Goal: Transaction & Acquisition: Purchase product/service

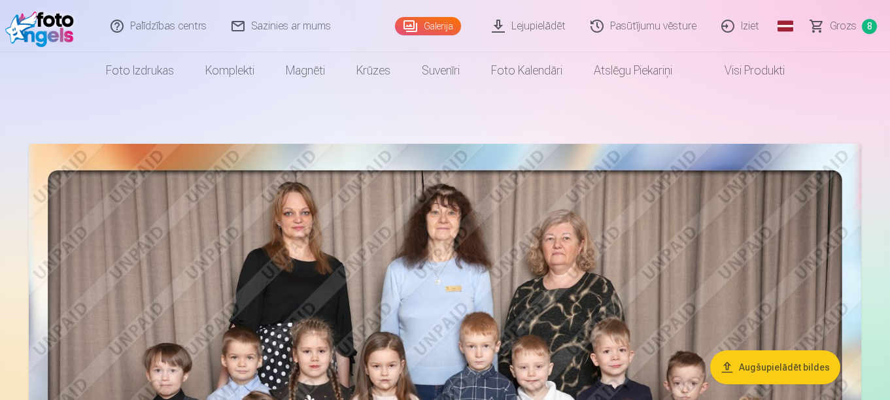
click at [845, 29] on span "Grozs" at bounding box center [843, 26] width 27 height 16
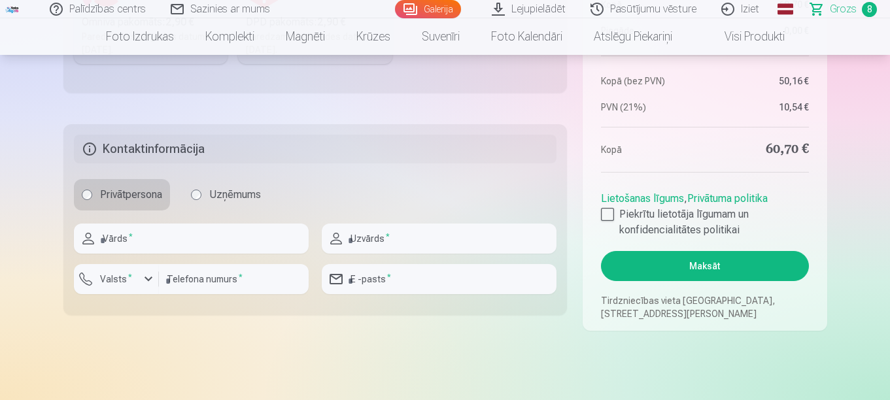
scroll to position [523, 0]
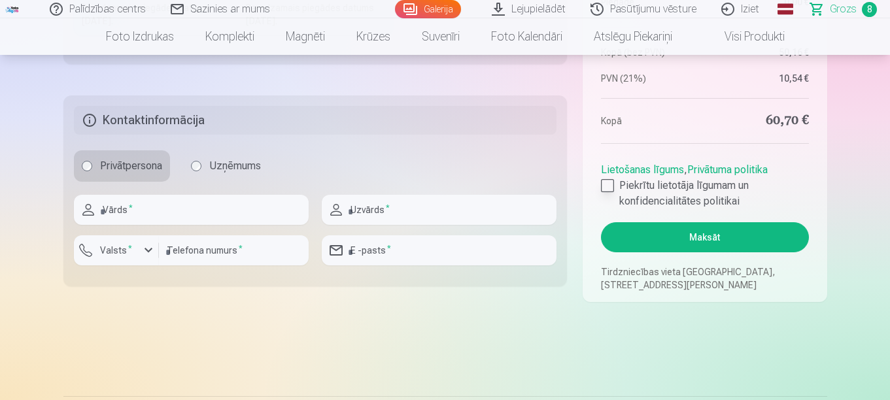
click at [612, 189] on div at bounding box center [607, 185] width 13 height 13
click at [707, 235] on button "Maksāt" at bounding box center [704, 237] width 207 height 30
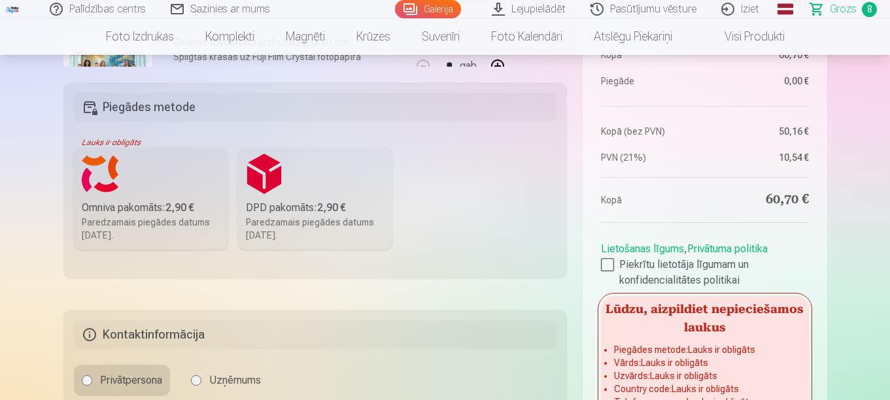
scroll to position [327, 0]
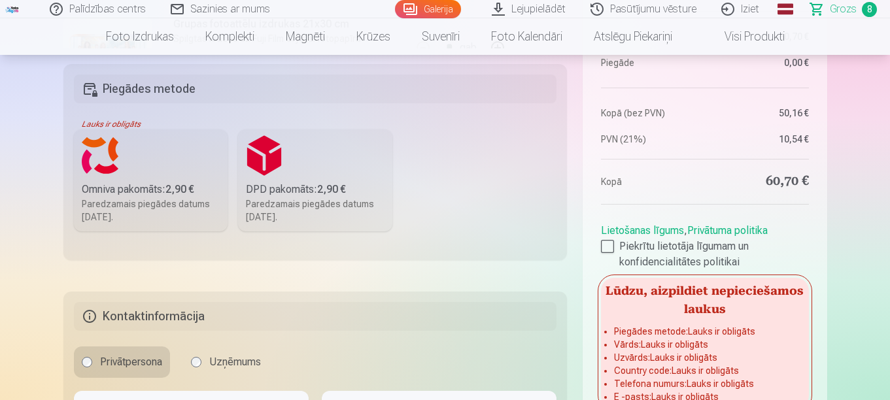
click at [176, 158] on label "Omniva pakomāts : 2,90 € Paredzamais piegādes datums [DATE]." at bounding box center [151, 180] width 154 height 102
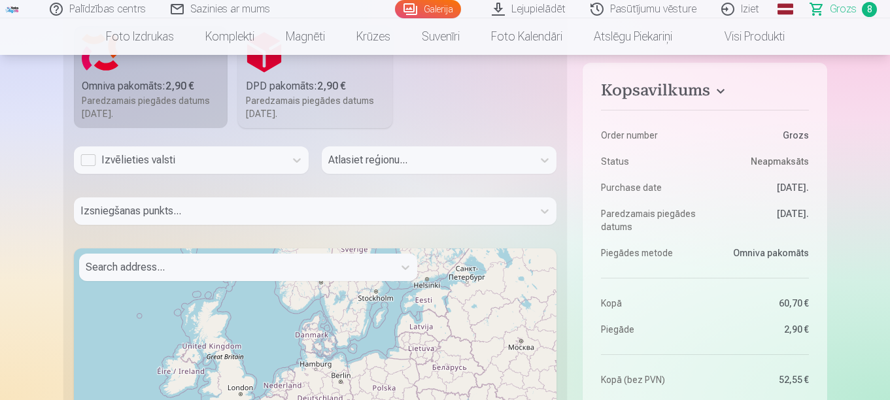
scroll to position [458, 0]
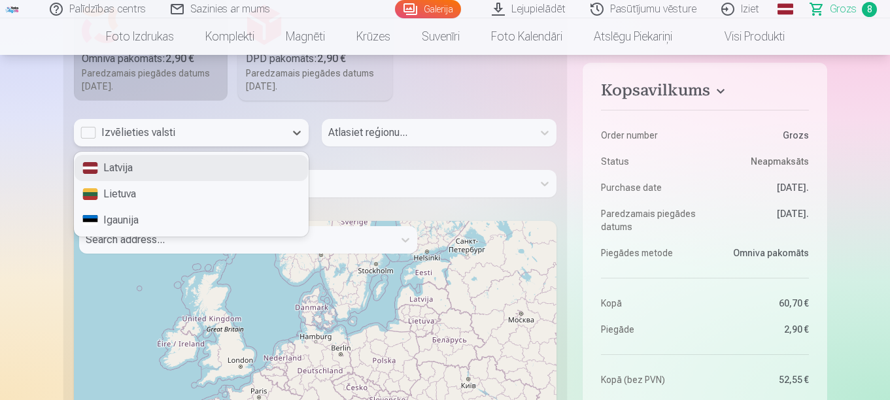
click at [197, 135] on div "Izvēlieties valsti" at bounding box center [179, 133] width 198 height 16
click at [184, 167] on div "Latvija" at bounding box center [191, 168] width 233 height 26
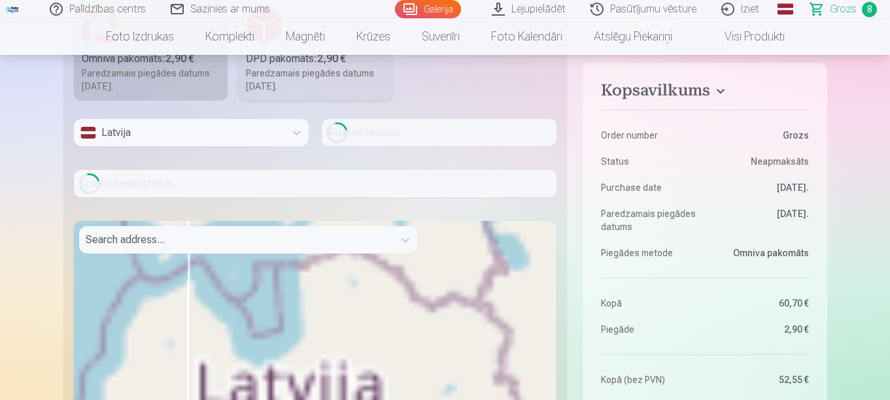
click at [341, 126] on icon at bounding box center [337, 133] width 27 height 28
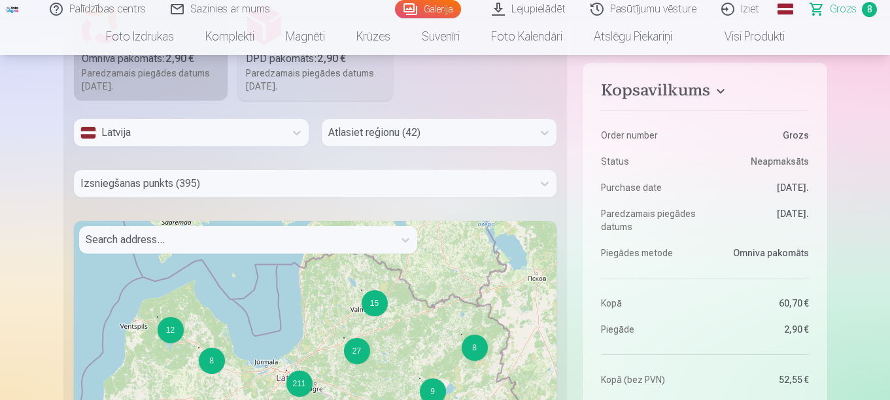
click at [357, 129] on div at bounding box center [427, 133] width 198 height 18
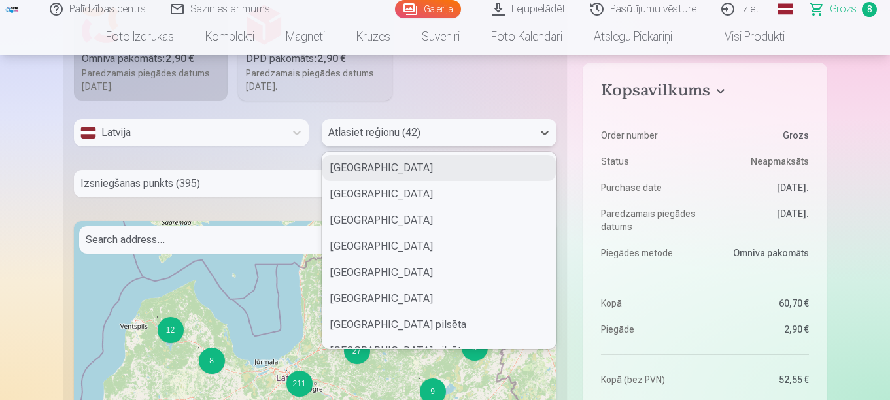
type input "*"
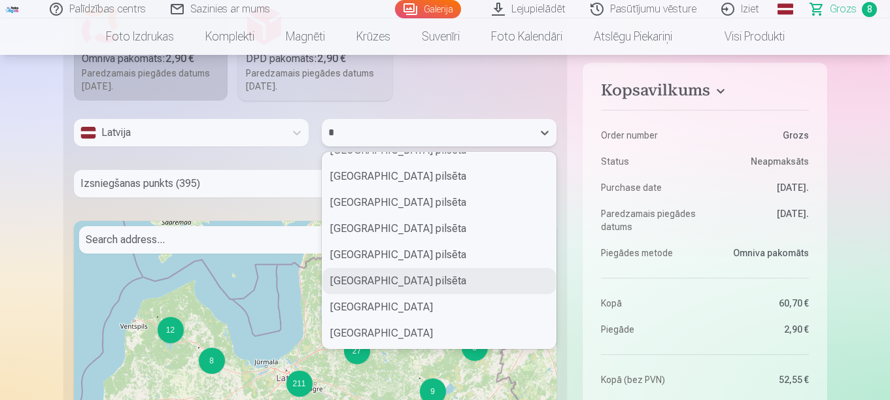
scroll to position [65, 0]
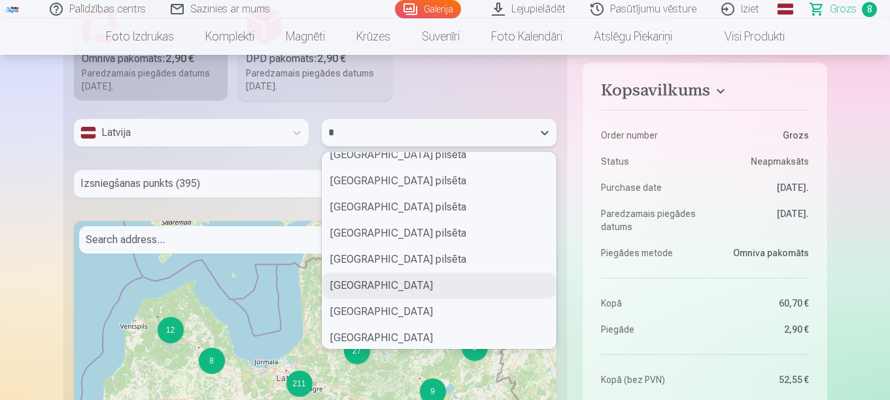
click at [376, 281] on div "[GEOGRAPHIC_DATA]" at bounding box center [438, 286] width 233 height 26
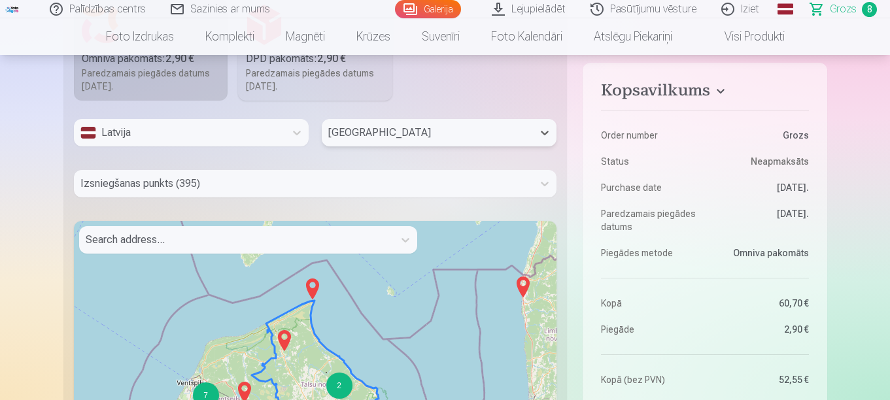
click at [254, 188] on div at bounding box center [303, 184] width 447 height 18
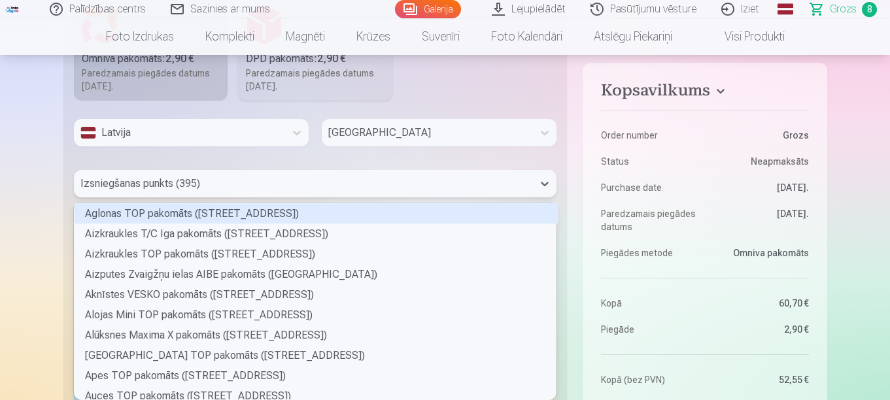
scroll to position [193, 478]
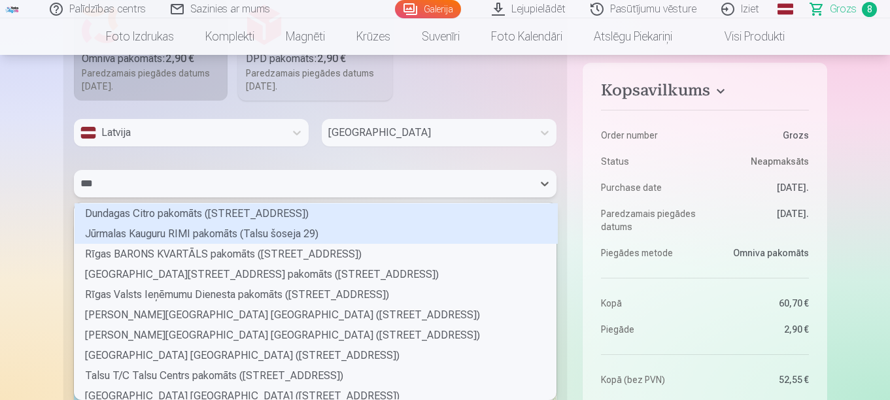
type input "****"
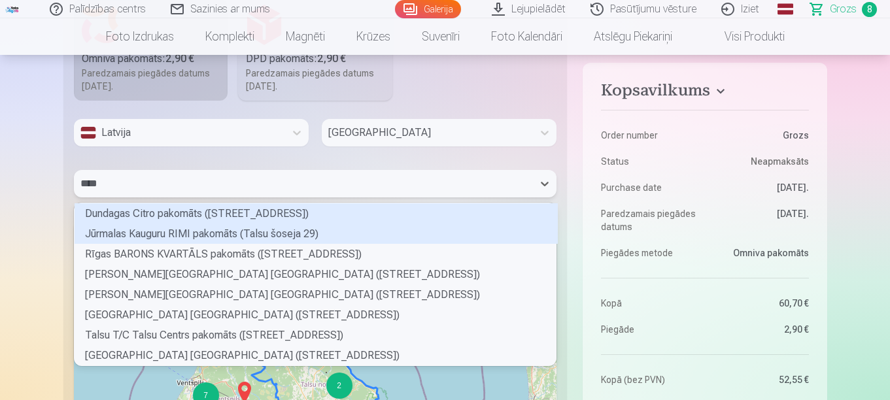
scroll to position [159, 478]
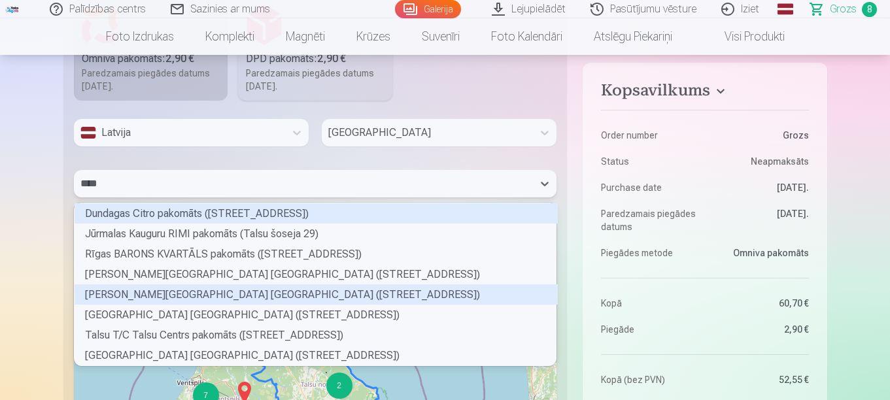
click at [237, 296] on div "[PERSON_NAME][GEOGRAPHIC_DATA] [GEOGRAPHIC_DATA] ([STREET_ADDRESS])" at bounding box center [316, 294] width 483 height 20
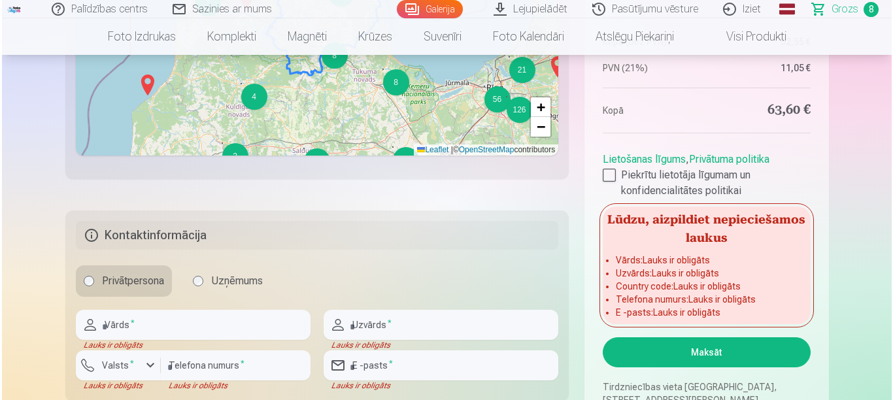
scroll to position [915, 0]
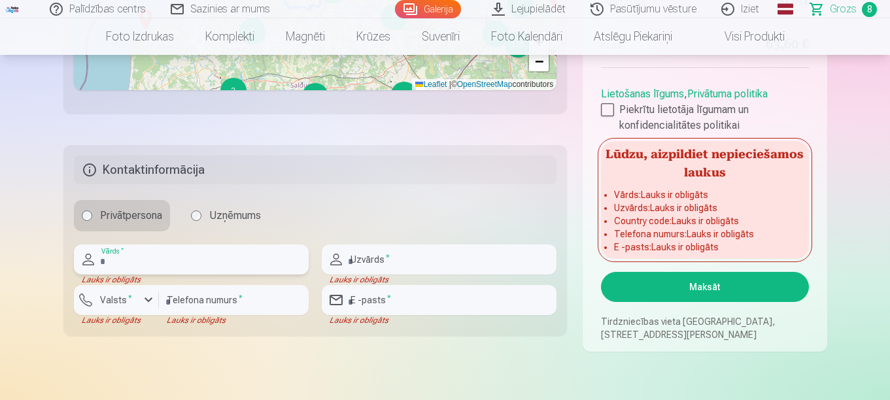
click at [135, 260] on input "text" at bounding box center [191, 260] width 235 height 30
type input "****"
type input "**********"
type input "*******"
type input "********"
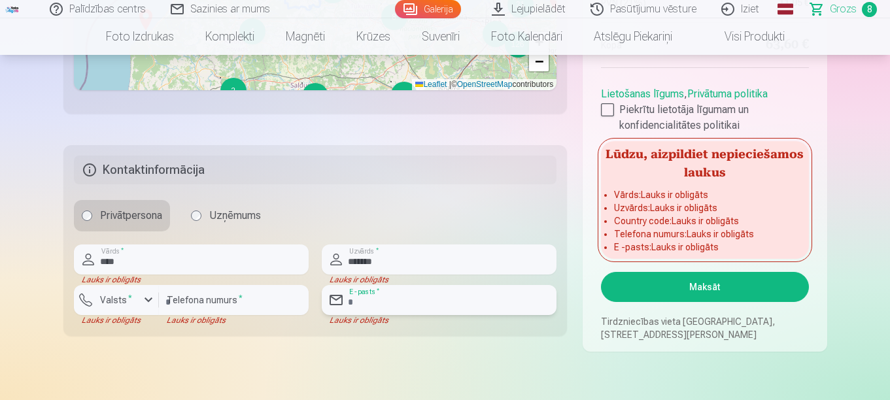
type input "**********"
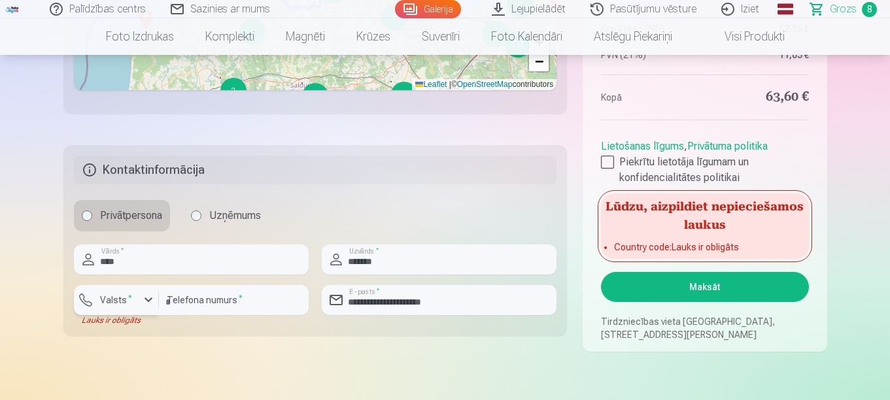
click at [124, 299] on label "Valsts *" at bounding box center [116, 300] width 42 height 13
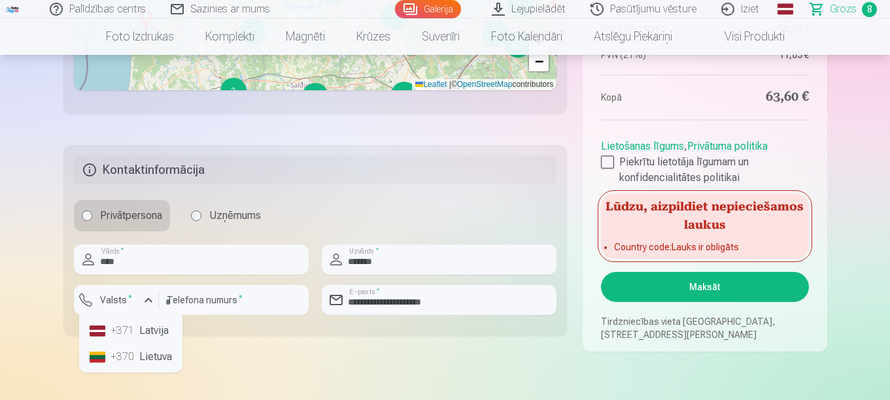
click at [139, 331] on li "+371 Latvija" at bounding box center [130, 331] width 93 height 26
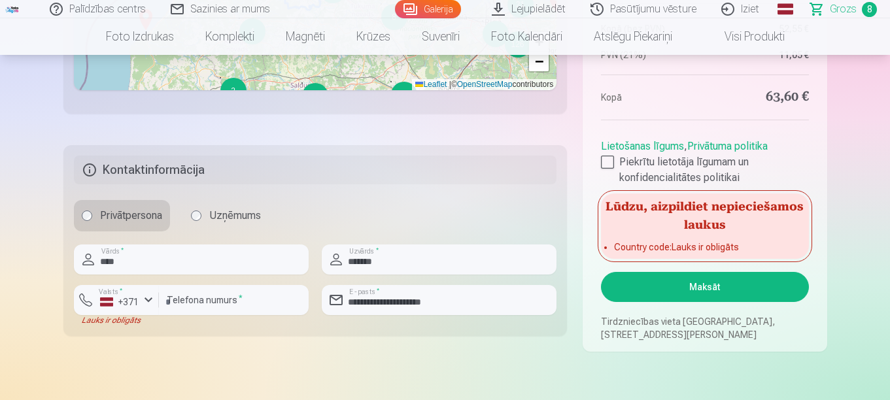
click at [702, 291] on button "Maksāt" at bounding box center [704, 287] width 207 height 30
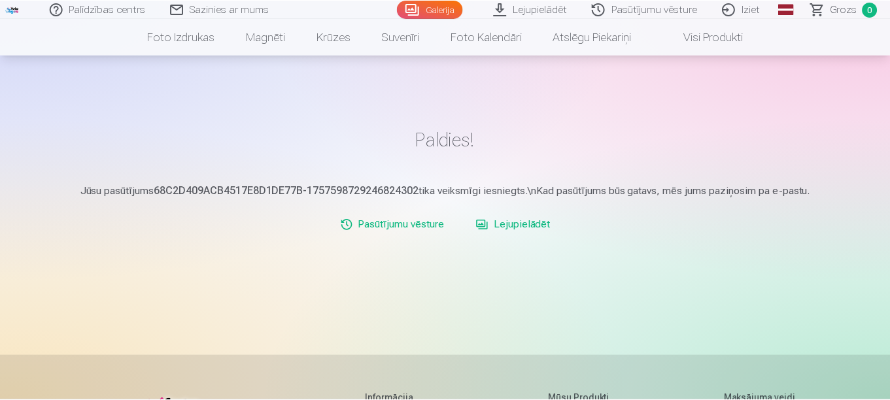
scroll to position [65, 0]
click at [739, 9] on link "Iziet" at bounding box center [740, 9] width 63 height 18
